Goal: Transaction & Acquisition: Purchase product/service

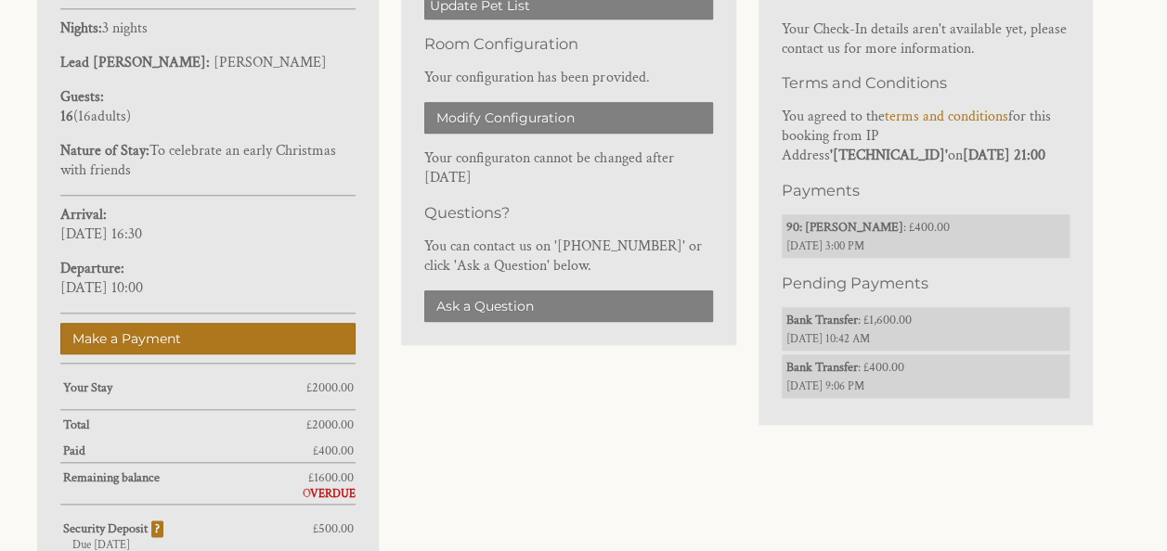
scroll to position [833, 0]
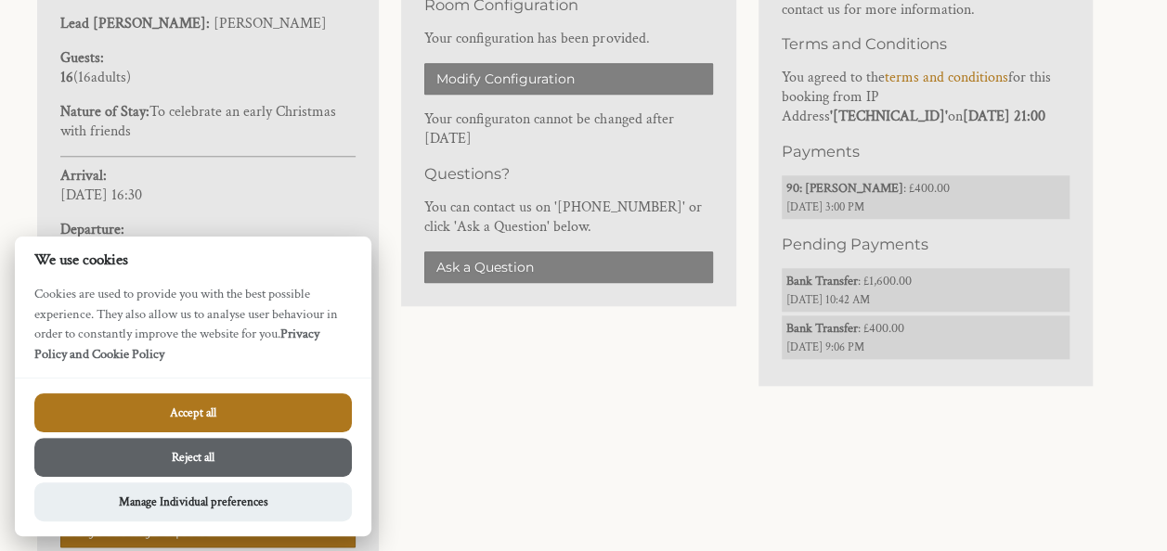
click at [292, 455] on button "Reject all" at bounding box center [193, 457] width 318 height 39
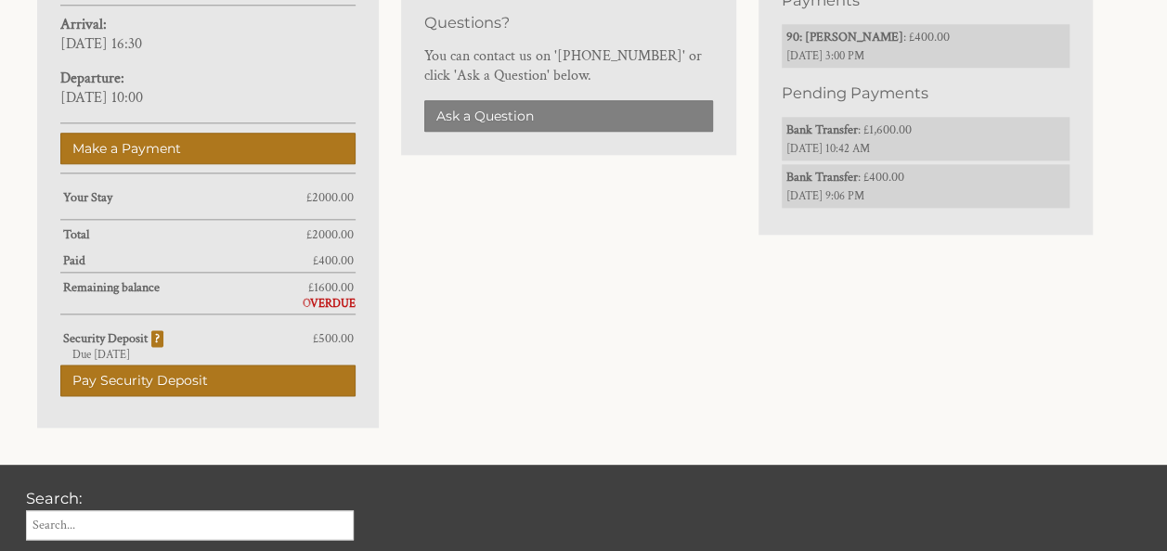
scroll to position [926, 0]
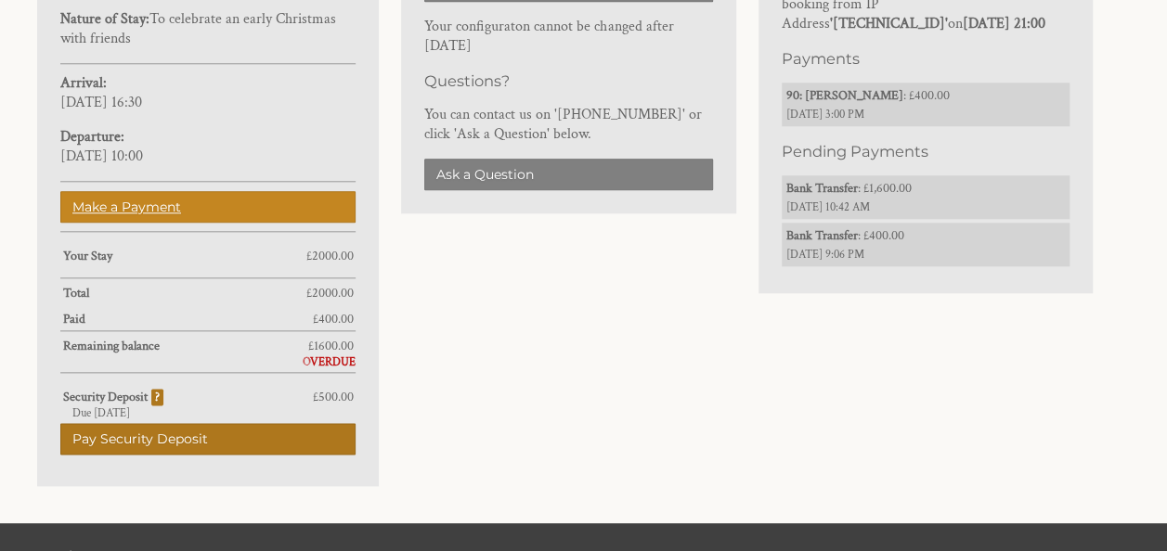
click at [186, 210] on link "Make a Payment" at bounding box center [207, 207] width 295 height 32
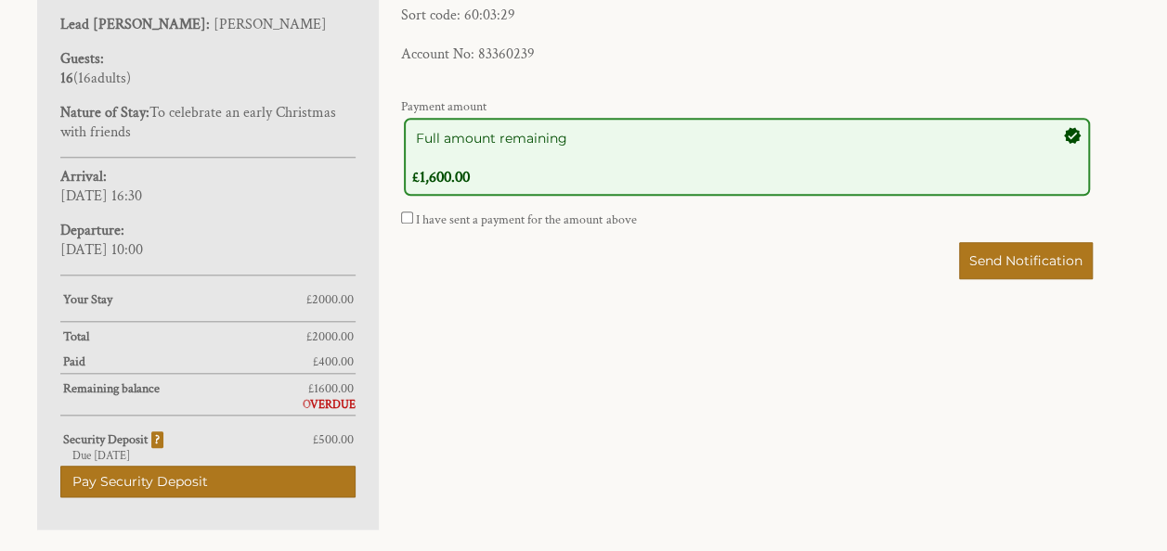
scroll to position [833, 0]
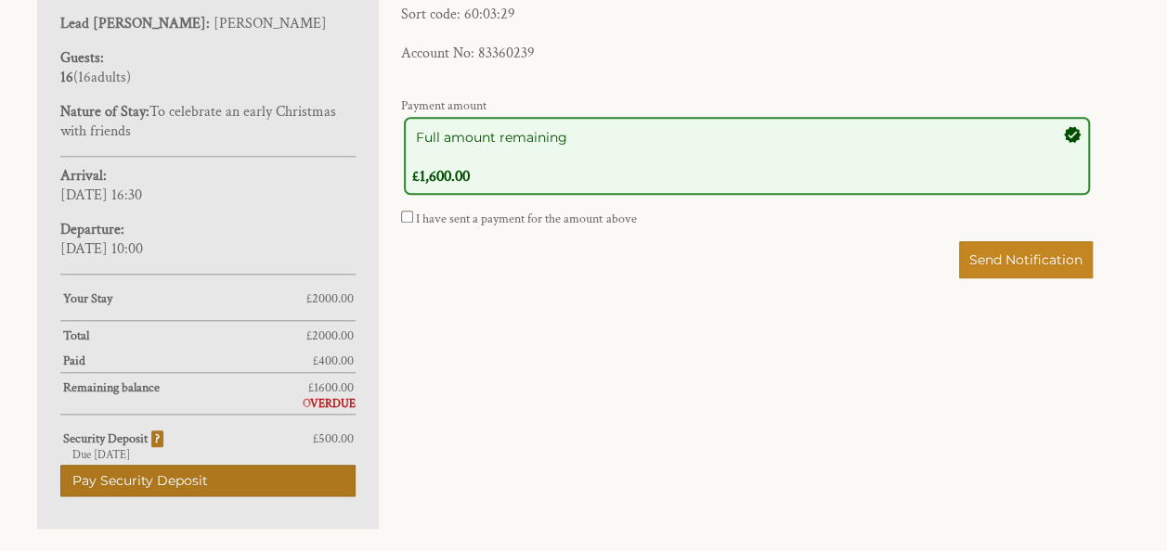
click at [1001, 252] on span "Send Notification" at bounding box center [1025, 260] width 113 height 17
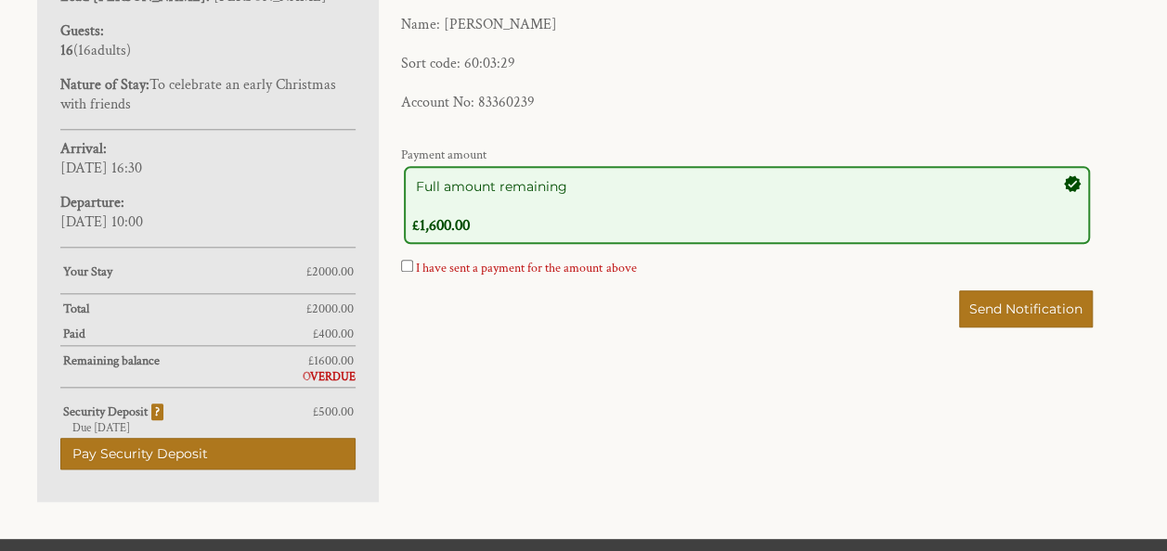
scroll to position [863, 0]
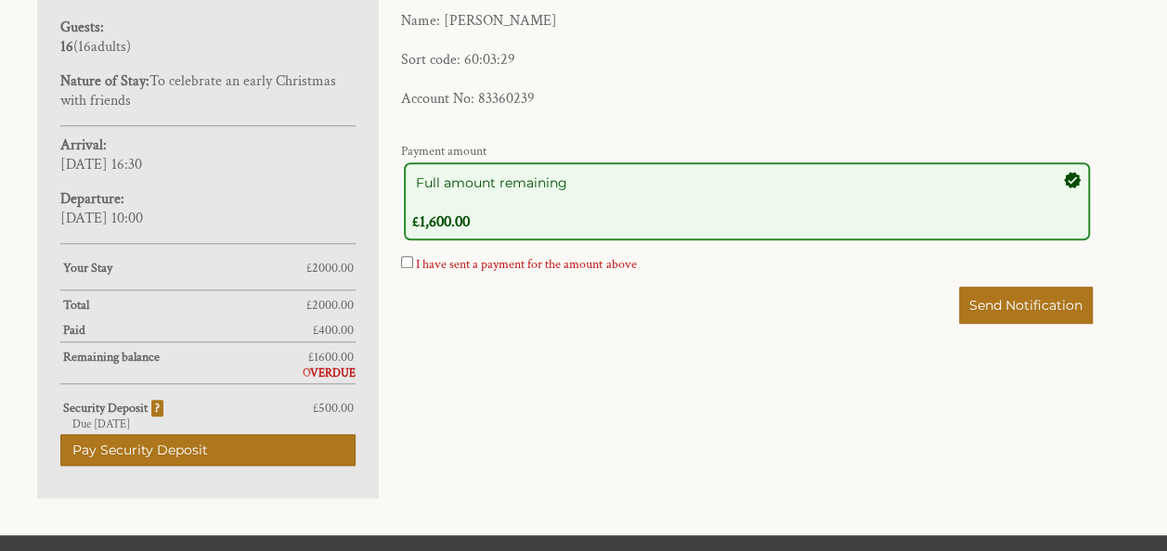
click at [414, 247] on form "1 error has been encountered Confirm Submission must be ticked Payment Method: …" at bounding box center [747, 22] width 692 height 603
click at [424, 259] on label "I have sent a payment for the amount above" at bounding box center [526, 264] width 220 height 17
click at [413, 259] on input "I have sent a payment for the amount above" at bounding box center [407, 262] width 12 height 12
checkbox input "true"
click at [1003, 288] on button "Send Notification" at bounding box center [1026, 305] width 134 height 37
